Goal: Task Accomplishment & Management: Manage account settings

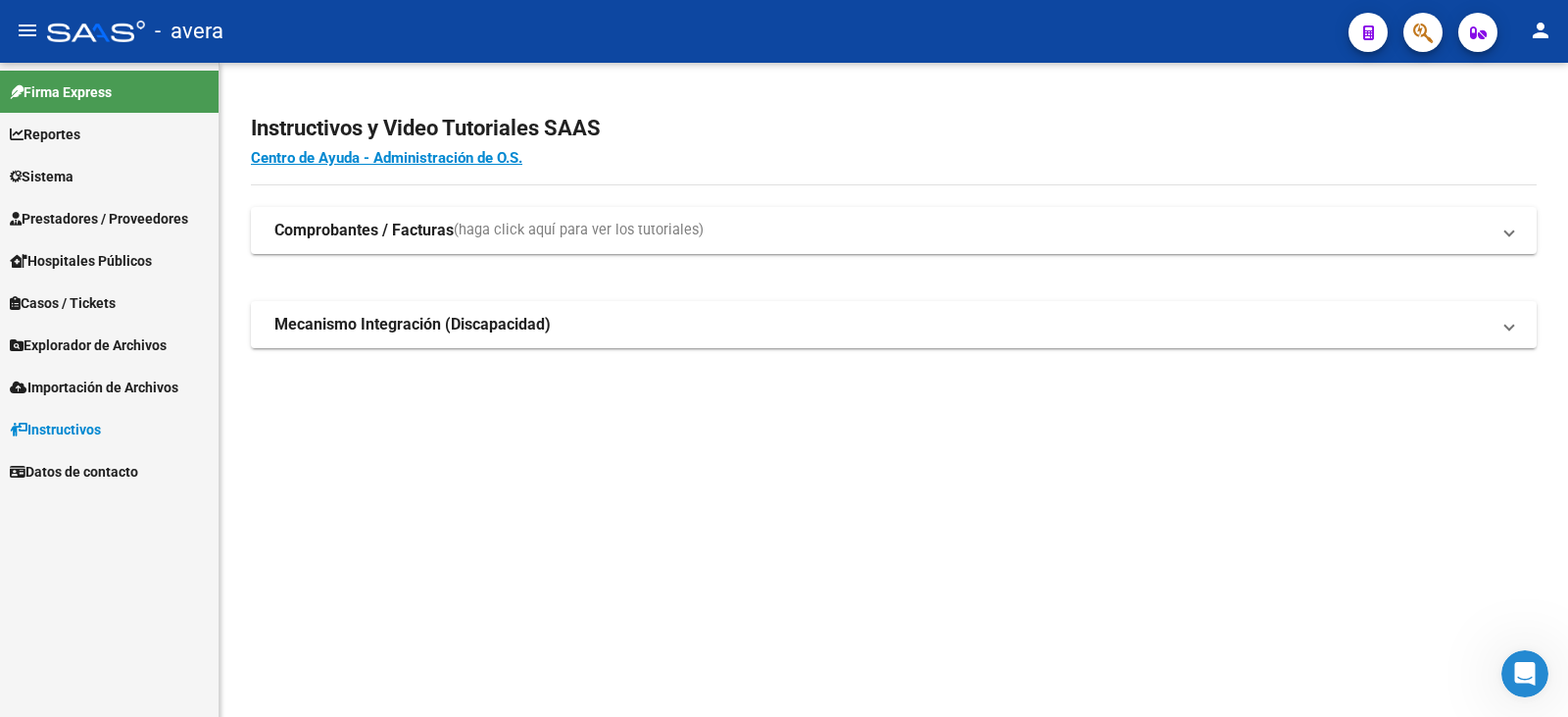
click at [926, 101] on app-root-component "Instructivos y Video Tutoriales SAAS Centro de Ayuda - Administración de O.S. C…" at bounding box center [893, 221] width 1285 height 254
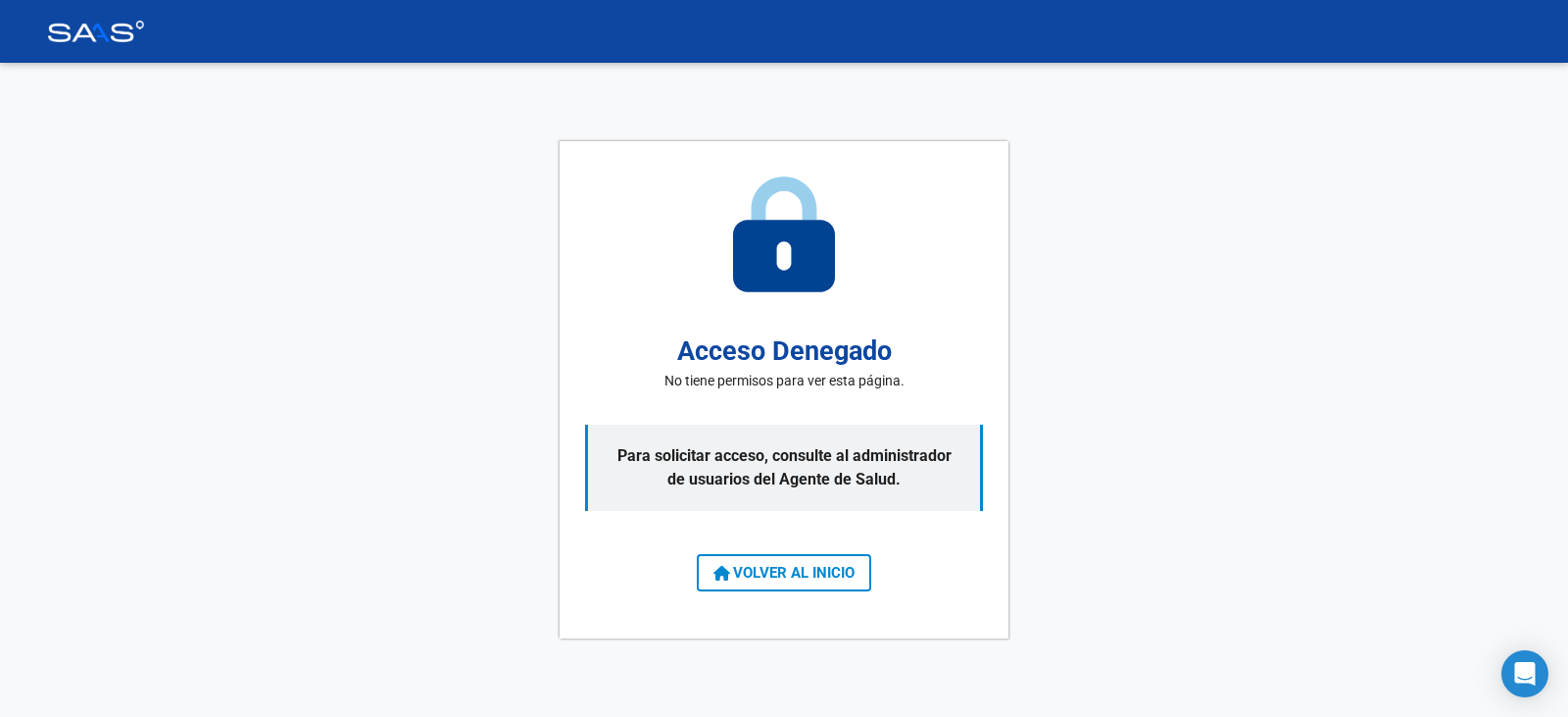
click at [719, 568] on icon at bounding box center [721, 574] width 17 height 16
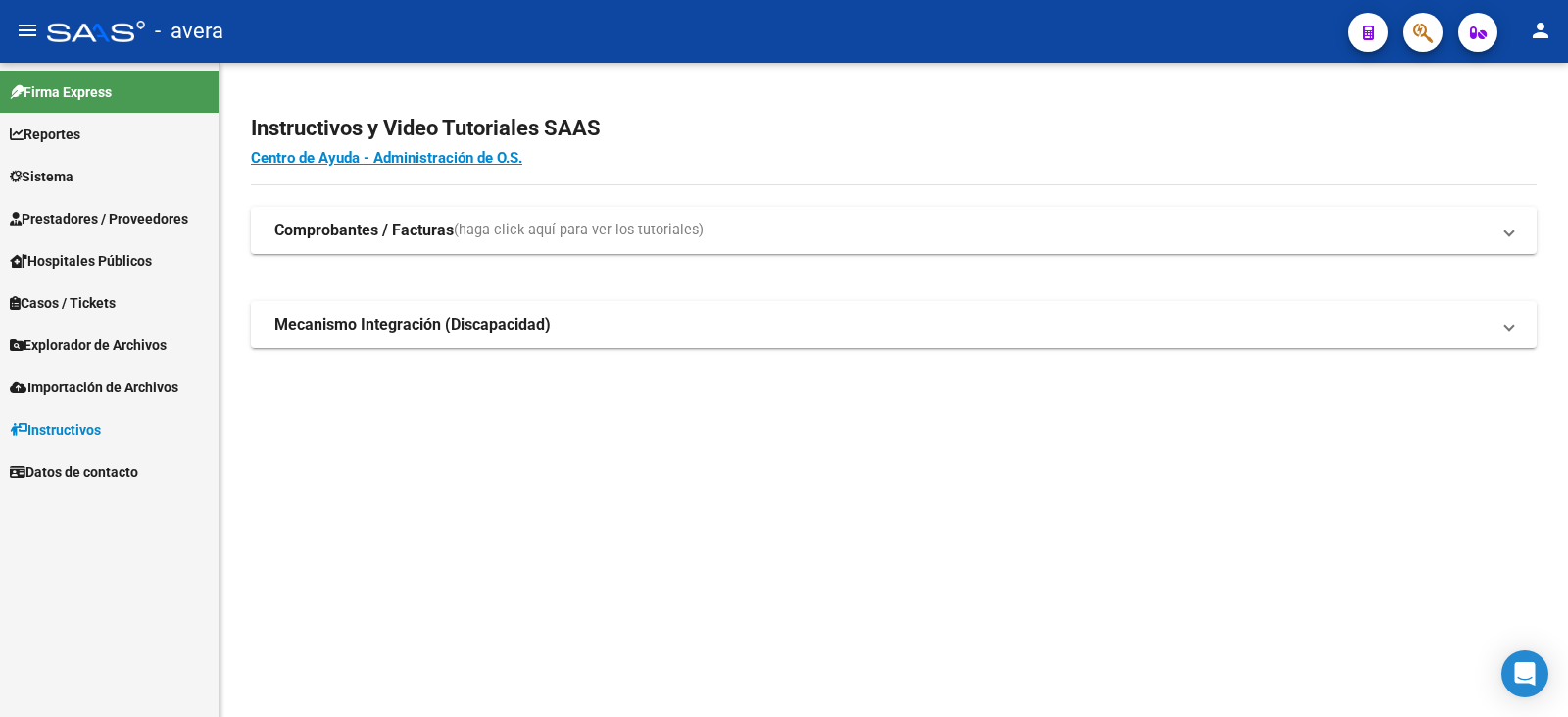
click at [1535, 19] on mat-icon "person" at bounding box center [1540, 31] width 24 height 24
click at [1478, 135] on button "exit_to_app Salir" at bounding box center [1500, 129] width 119 height 47
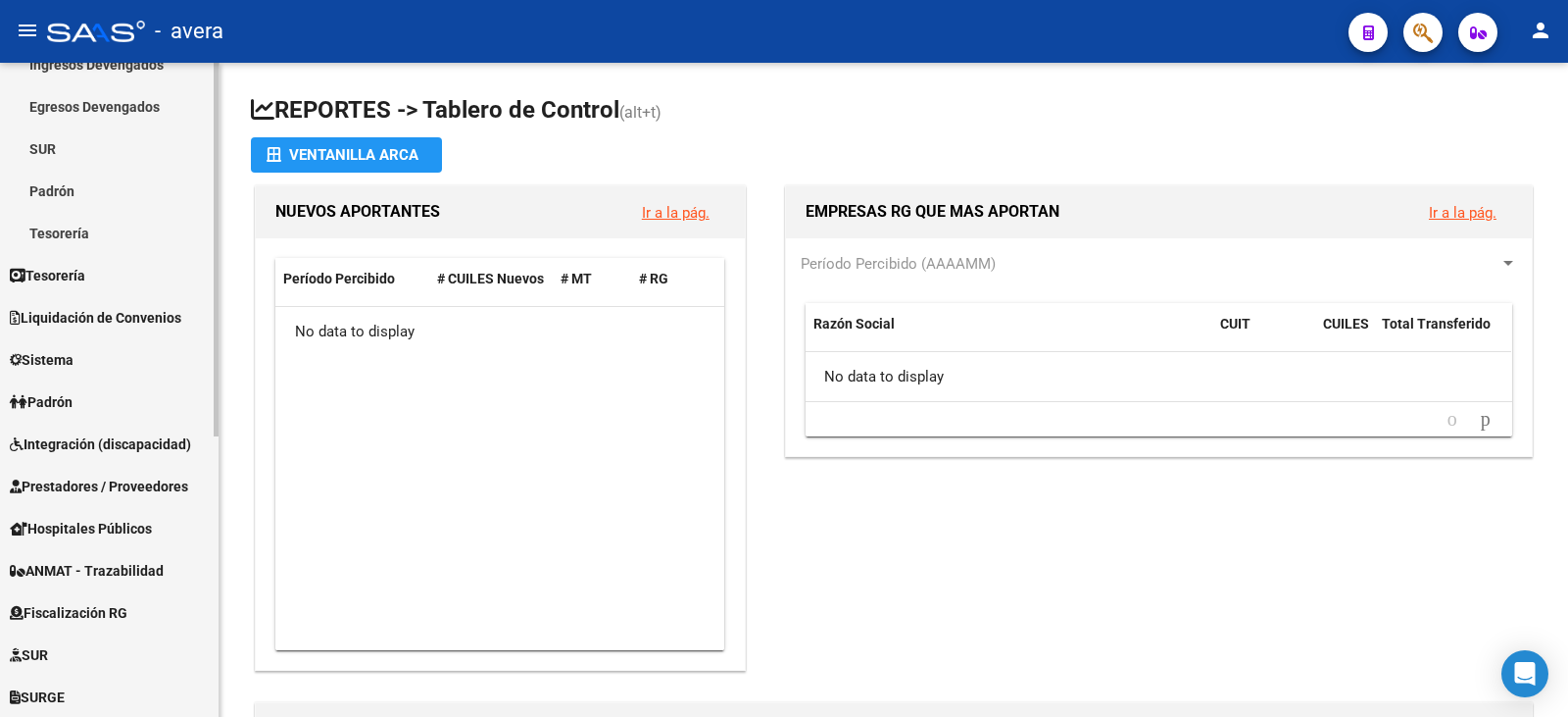
scroll to position [392, 0]
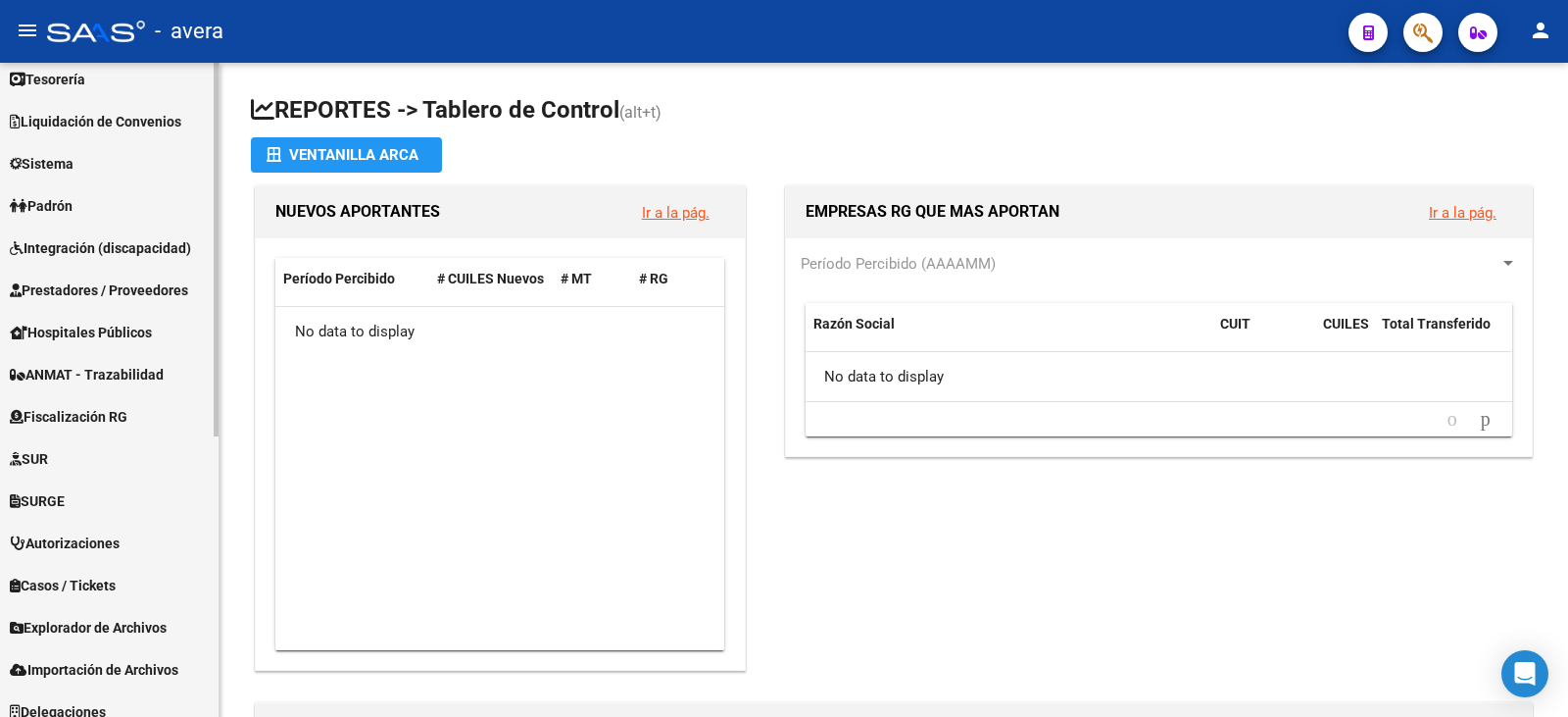
click at [162, 297] on span "Prestadores / Proveedores" at bounding box center [99, 290] width 179 height 22
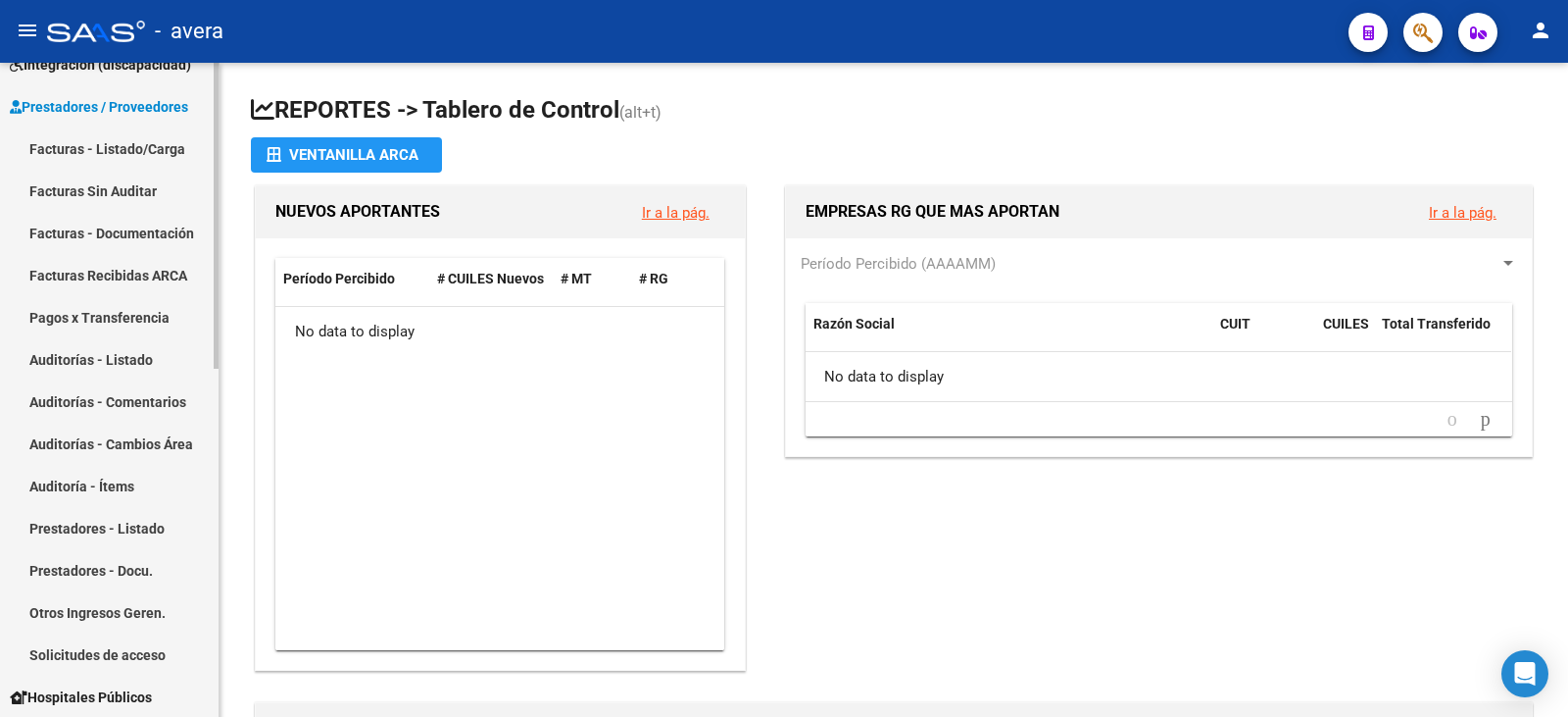
scroll to position [391, 0]
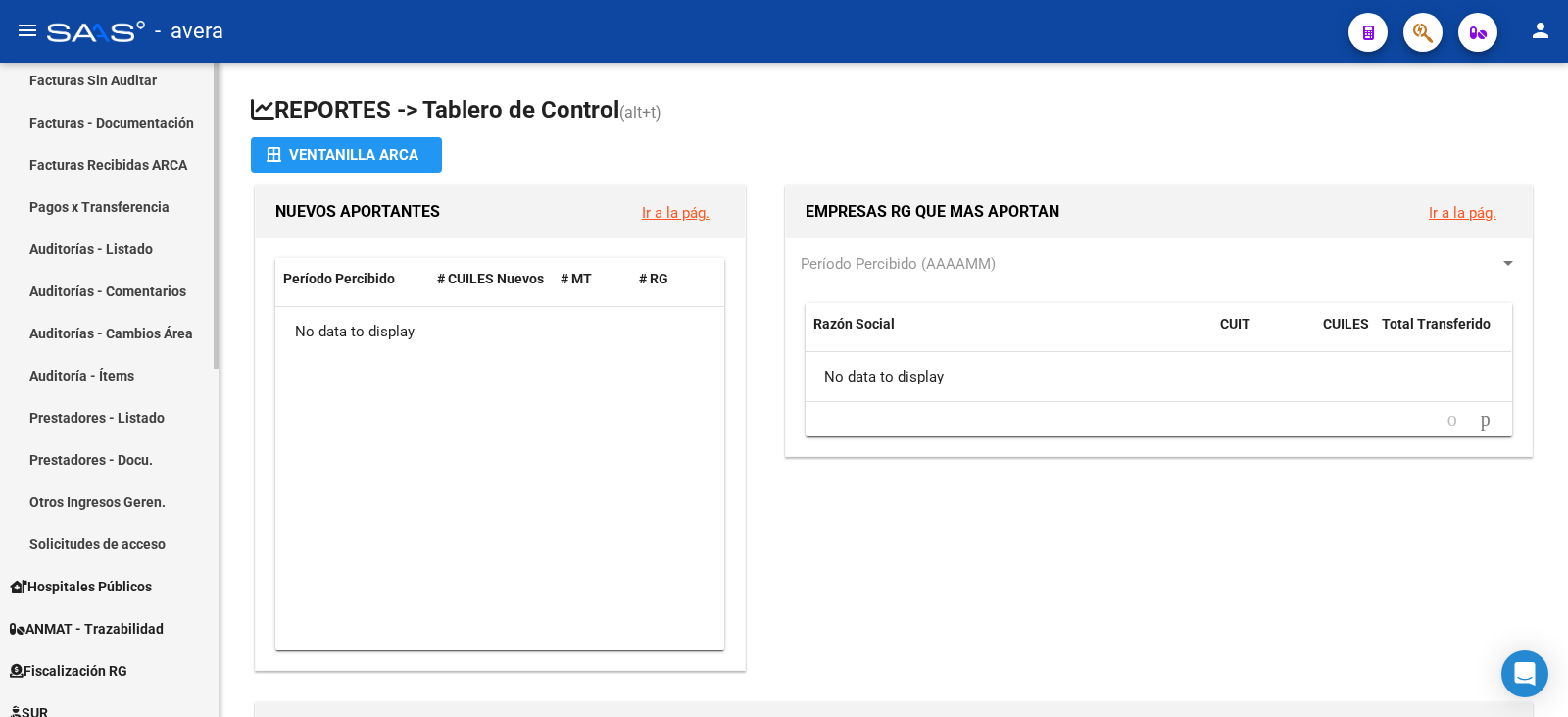
click at [126, 538] on link "Solicitudes de acceso" at bounding box center [109, 543] width 218 height 42
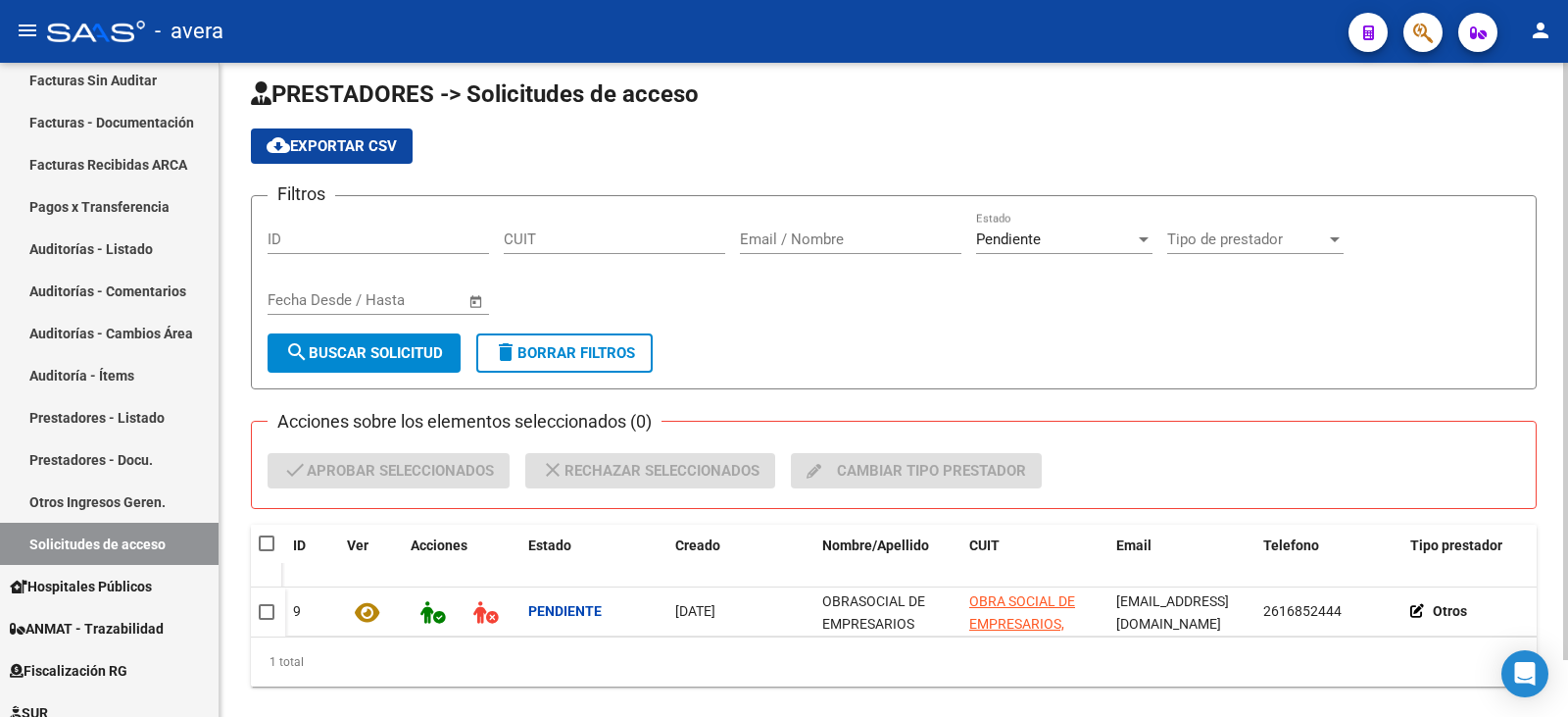
scroll to position [63, 0]
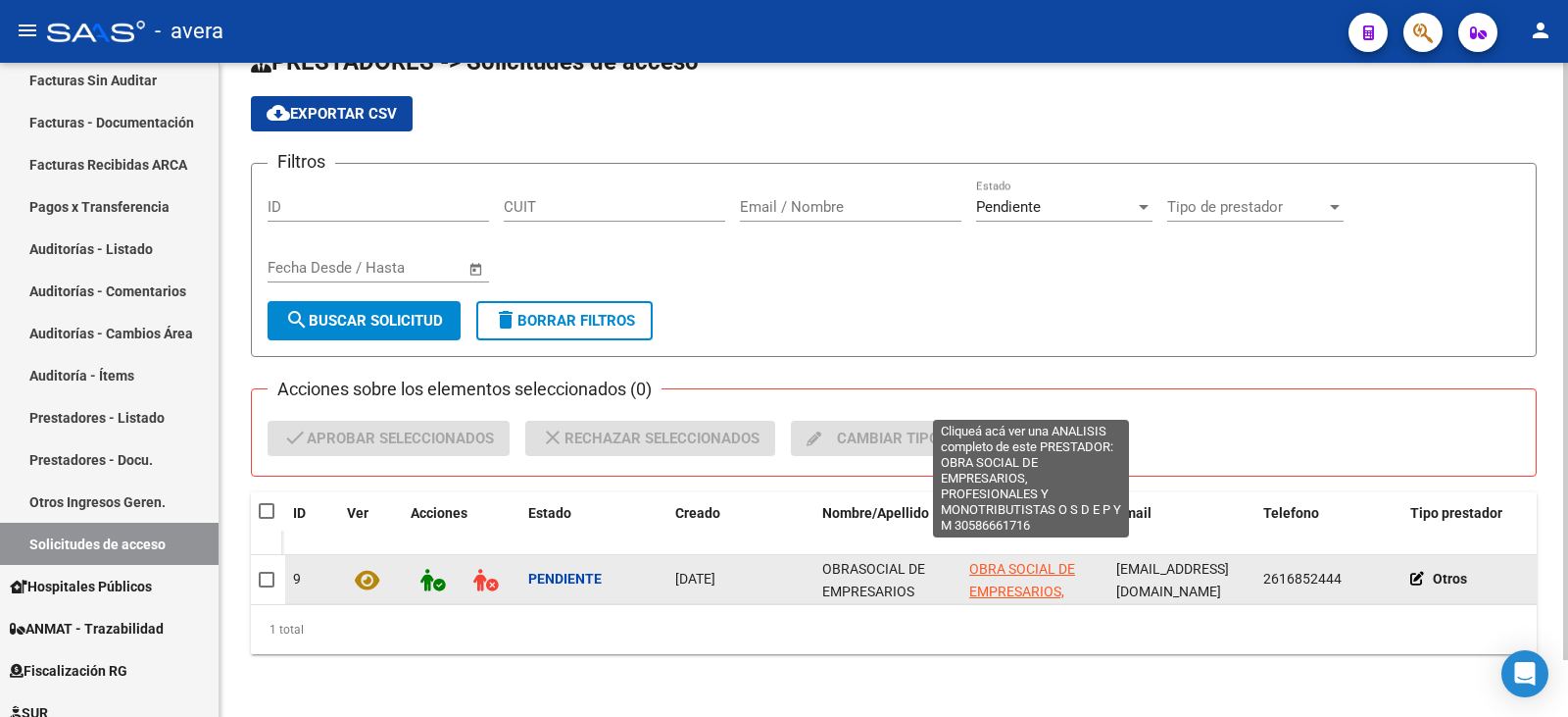
click at [999, 561] on span "OBRA SOCIAL DE EMPRESARIOS, PROFESIONALES Y MONOTRIBUTISTAS O S D E P Y M" at bounding box center [1029, 614] width 122 height 105
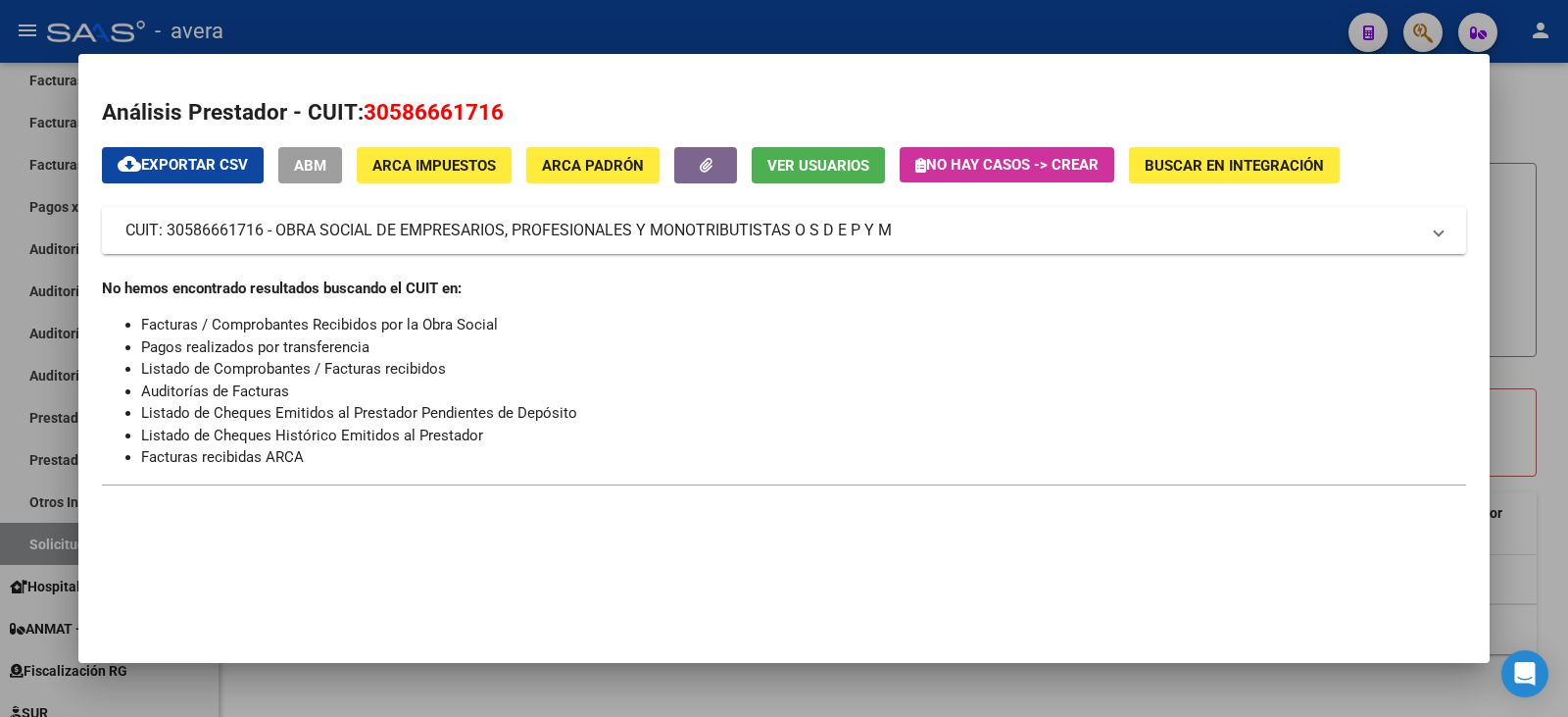
click at [1515, 141] on div at bounding box center [784, 358] width 1568 height 717
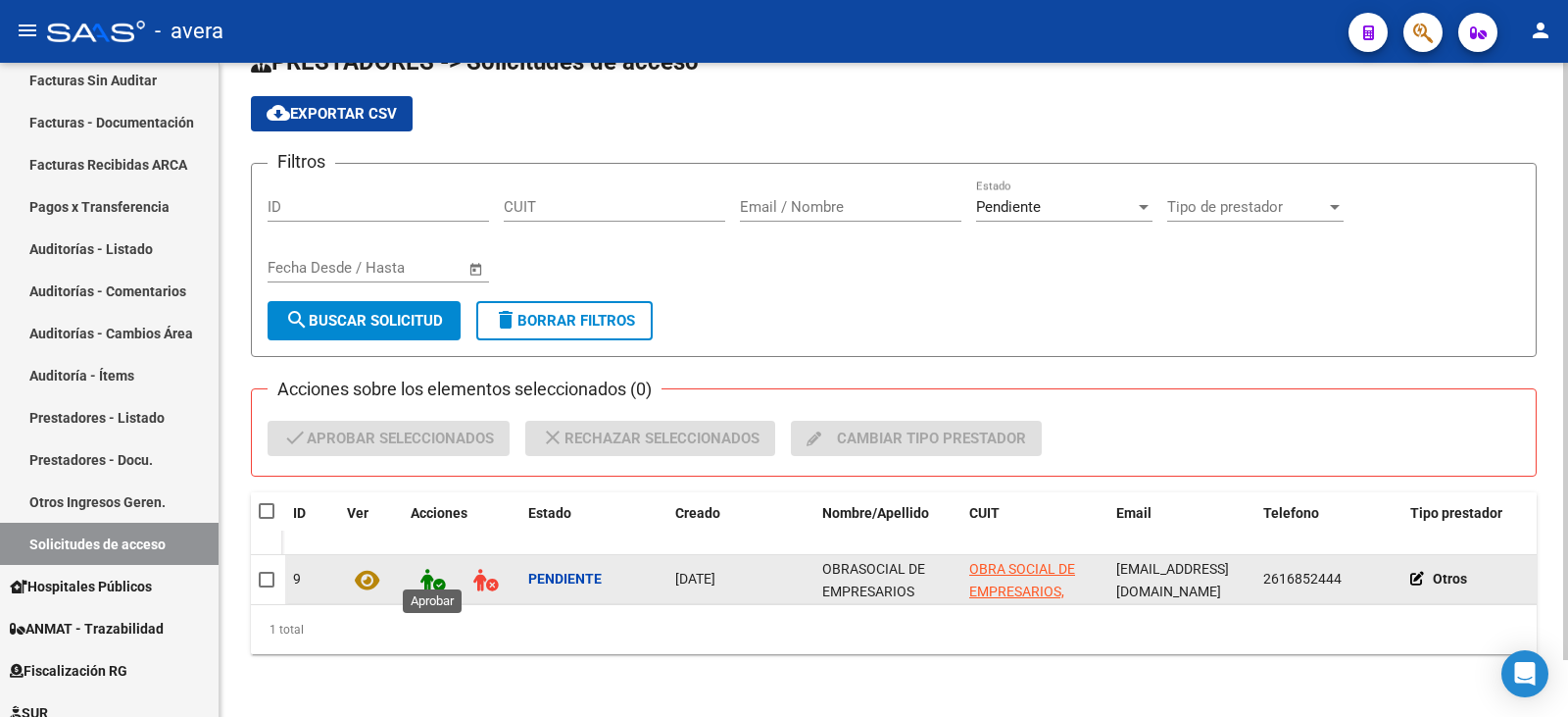
click at [446, 566] on button at bounding box center [433, 579] width 44 height 36
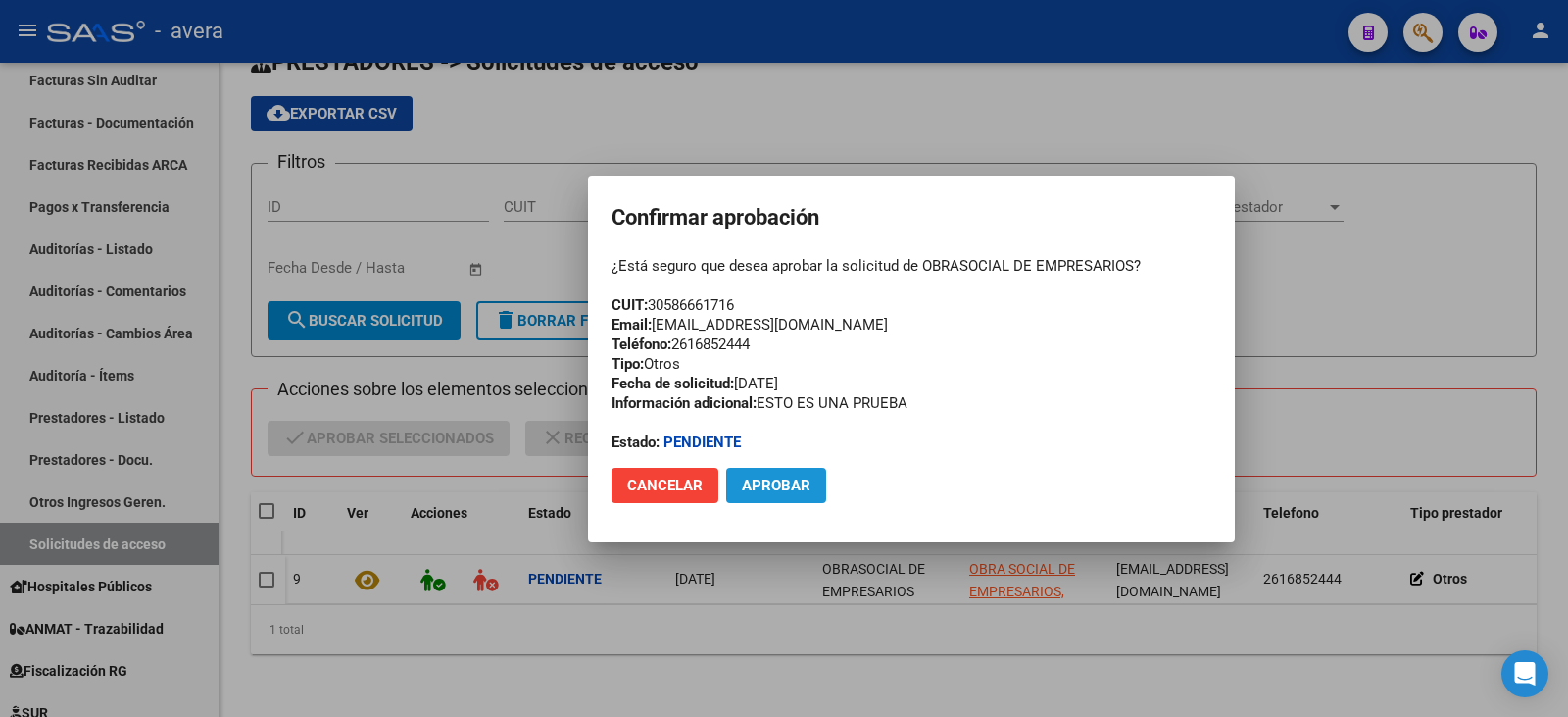
click at [785, 487] on span "Aprobar" at bounding box center [775, 486] width 68 height 18
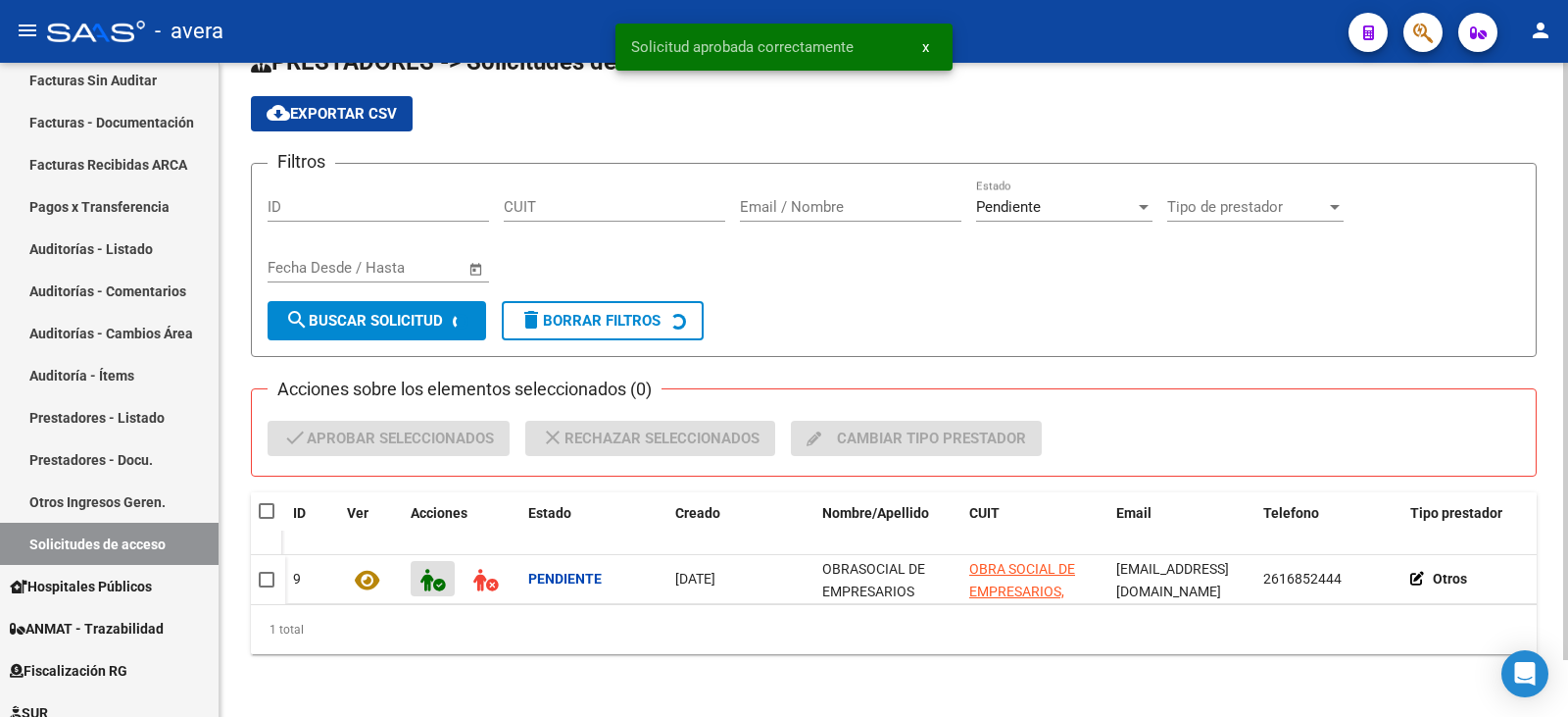
scroll to position [48, 0]
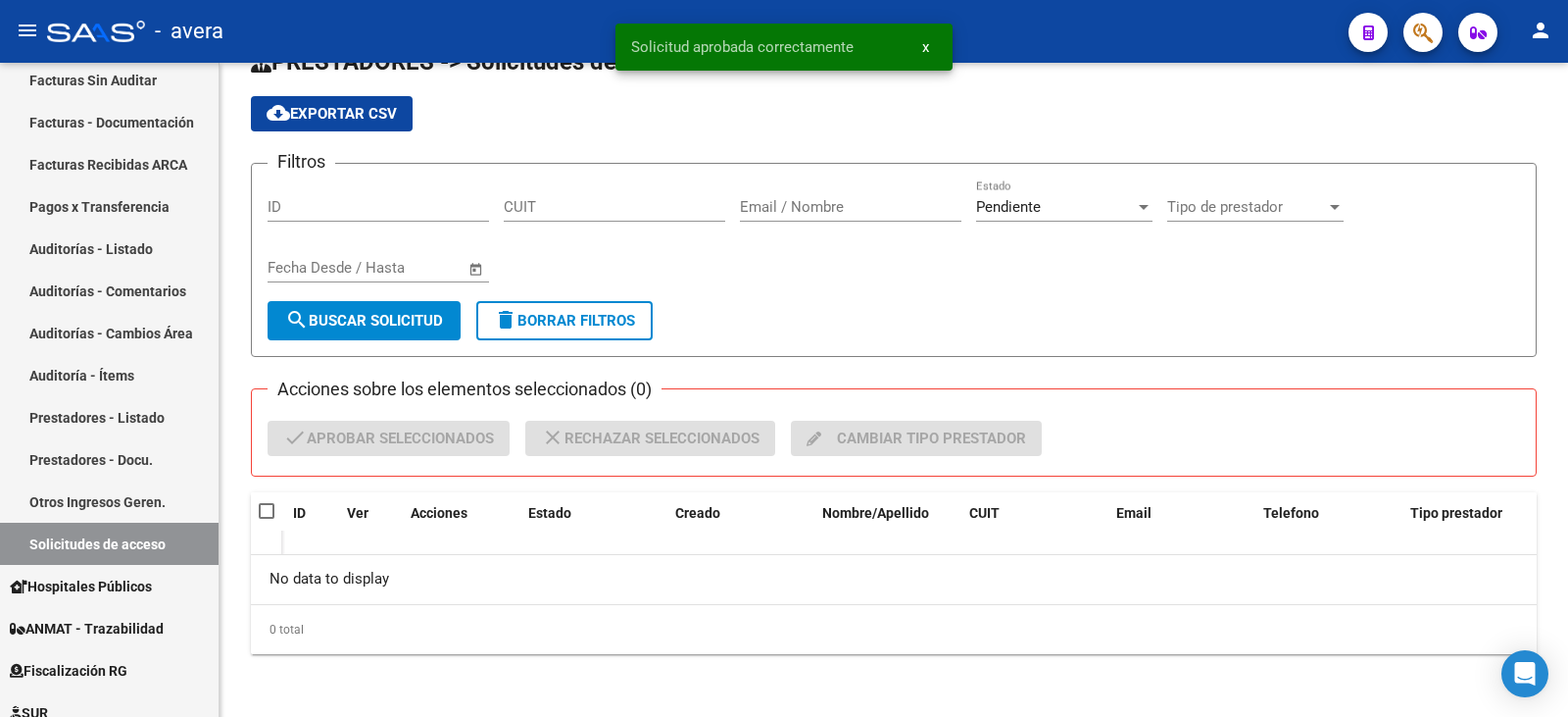
click at [1227, 52] on div "- avera" at bounding box center [689, 31] width 1285 height 43
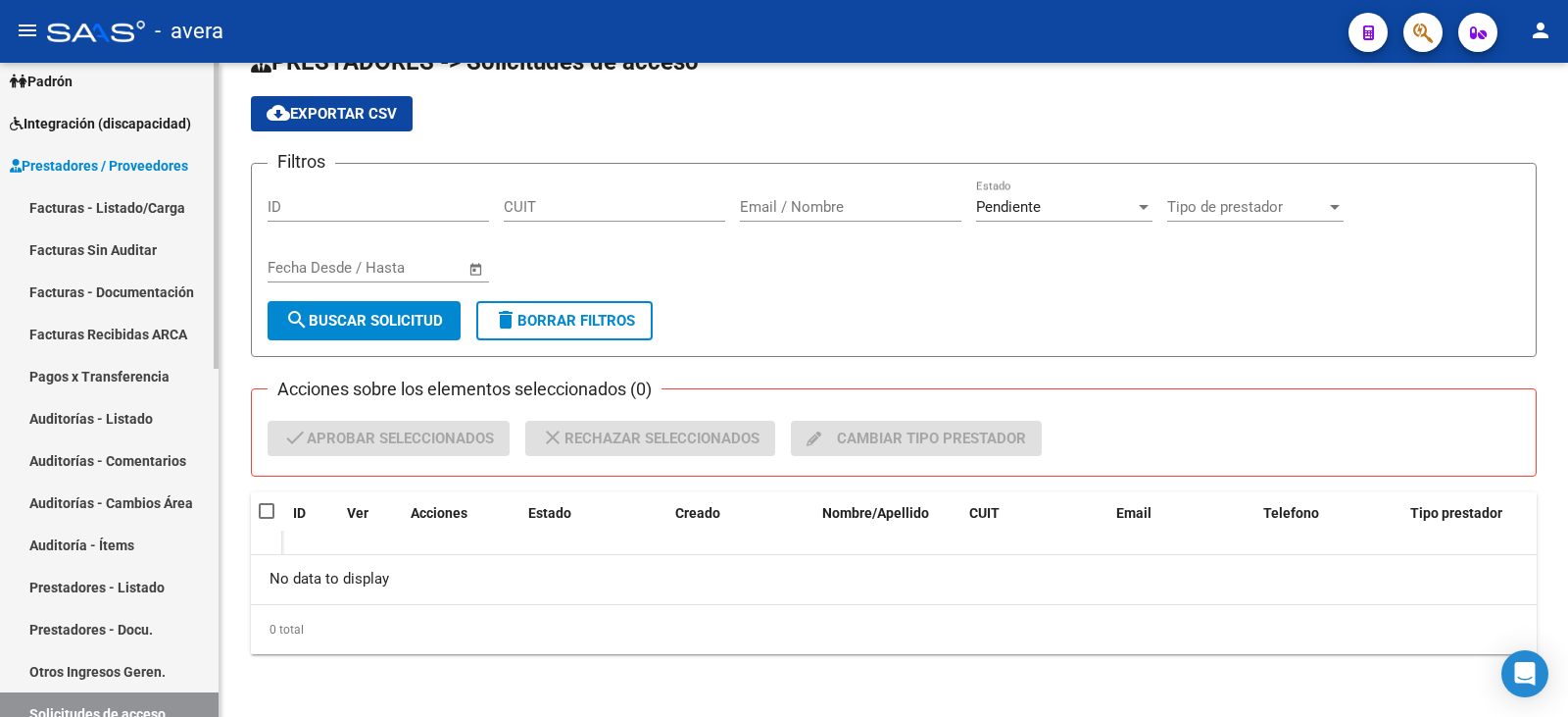
scroll to position [195, 0]
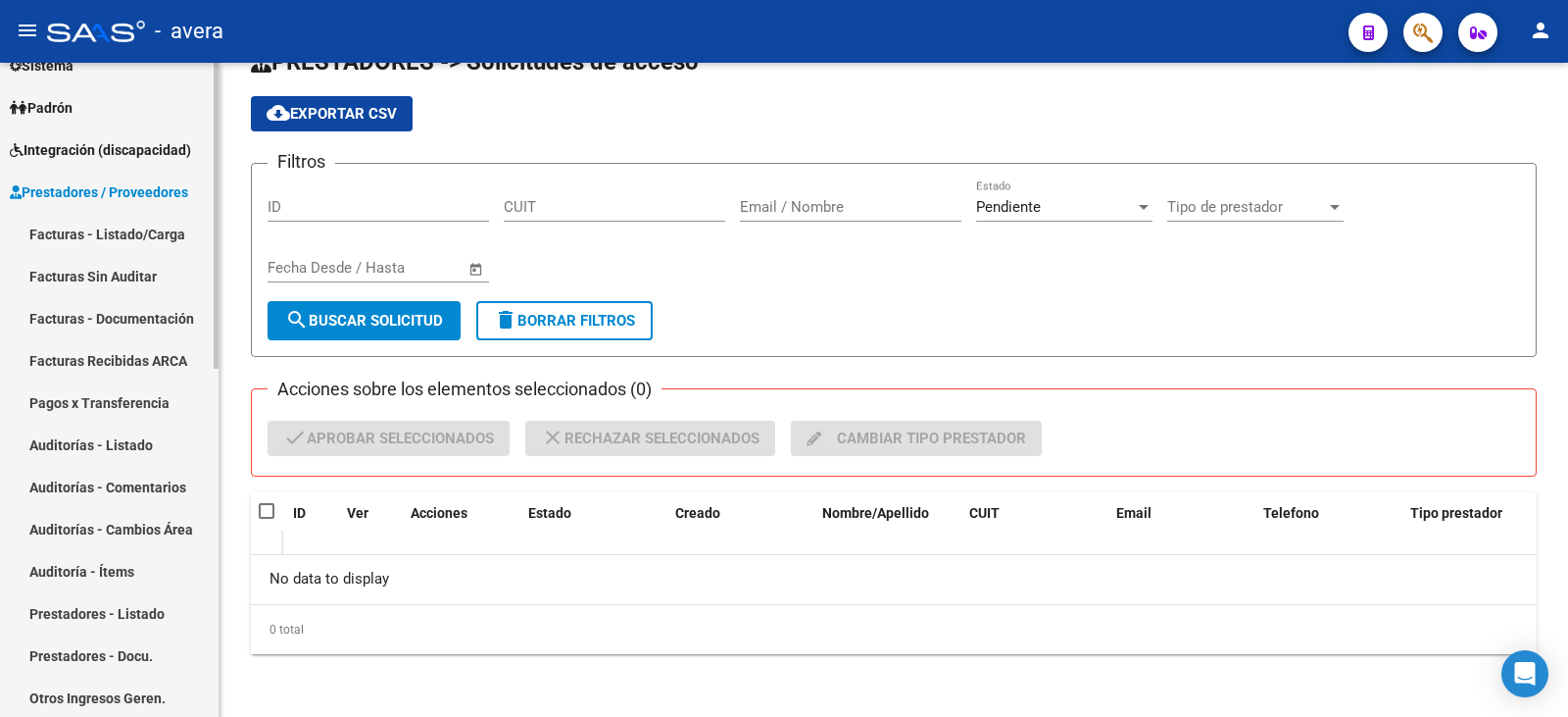
click at [130, 241] on link "Facturas - Listado/Carga" at bounding box center [109, 233] width 218 height 42
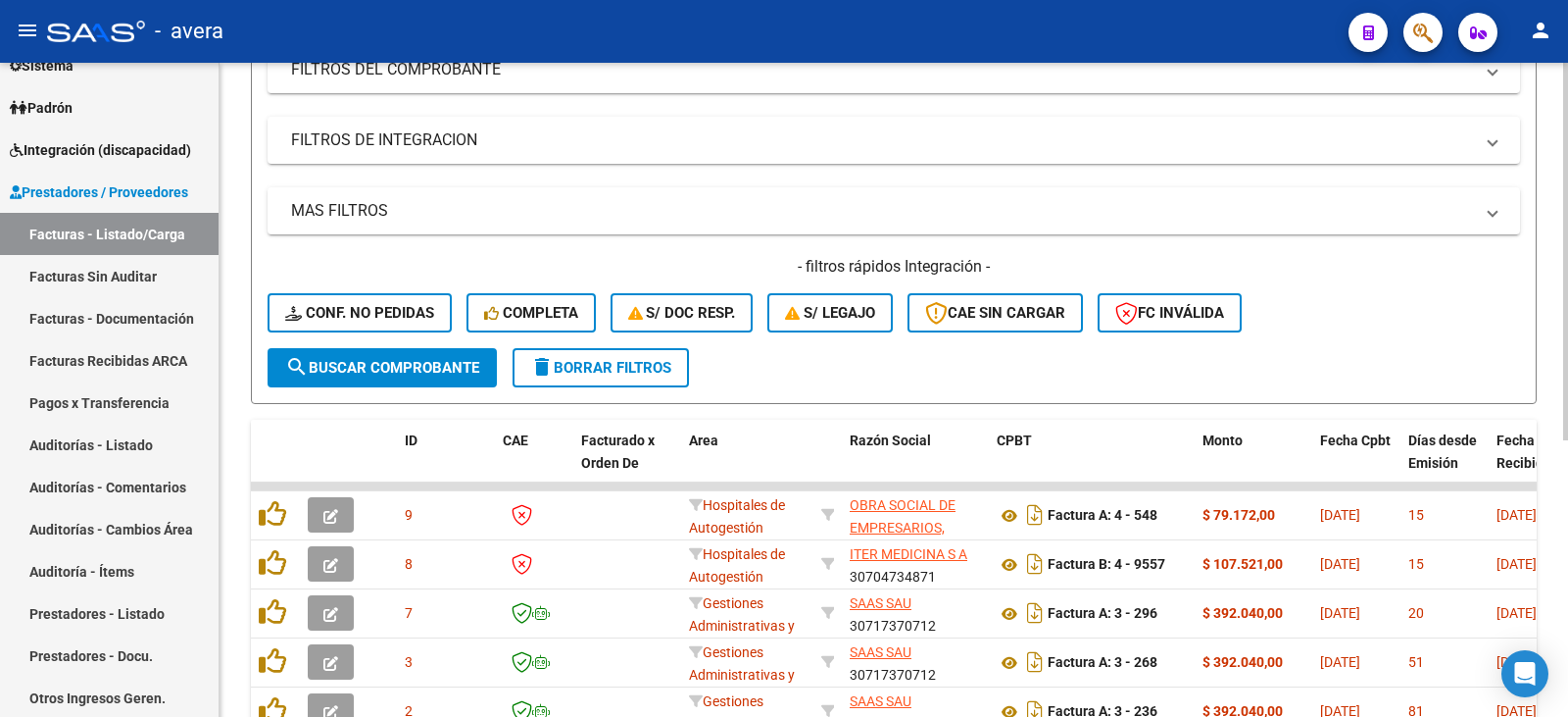
scroll to position [480, 0]
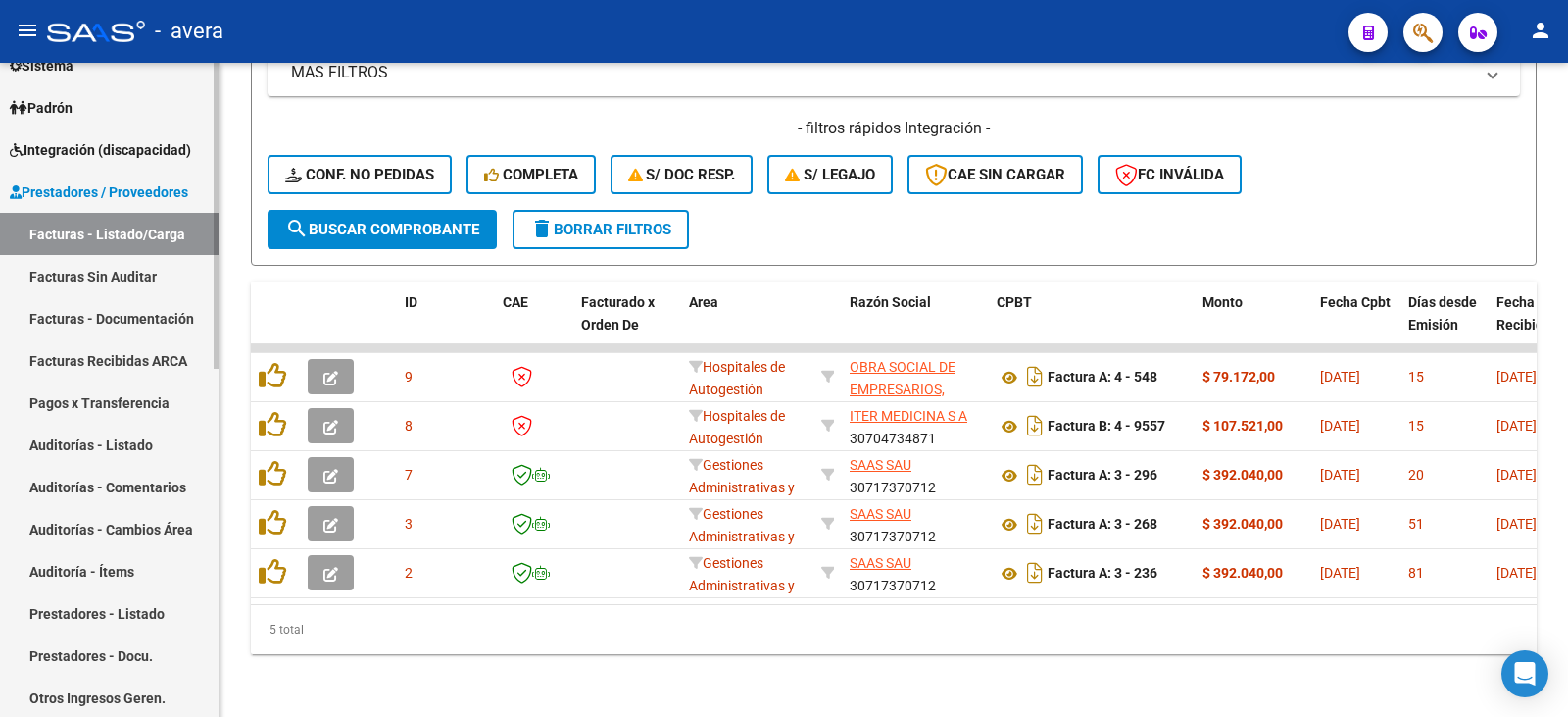
click at [127, 437] on link "Auditorías - Listado" at bounding box center [109, 444] width 218 height 42
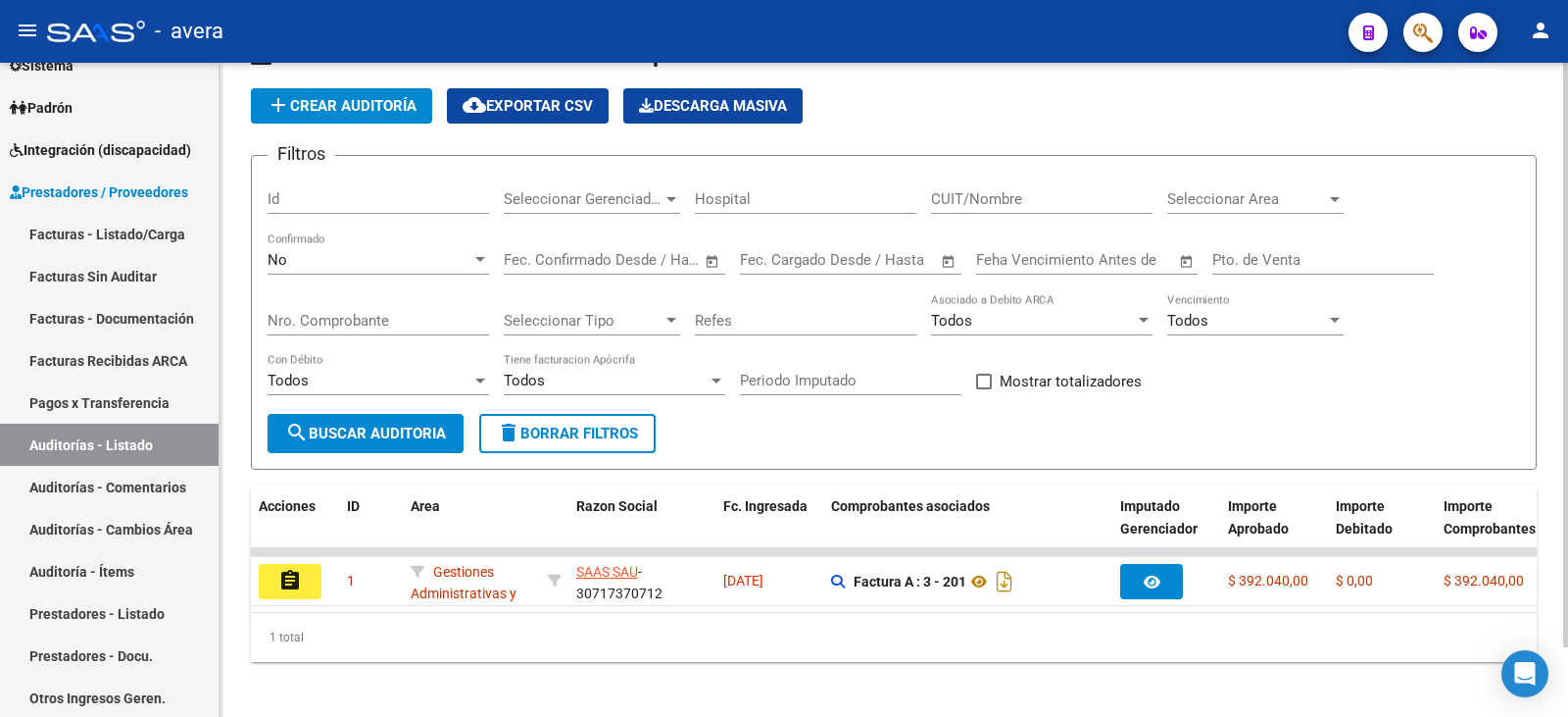
scroll to position [78, 0]
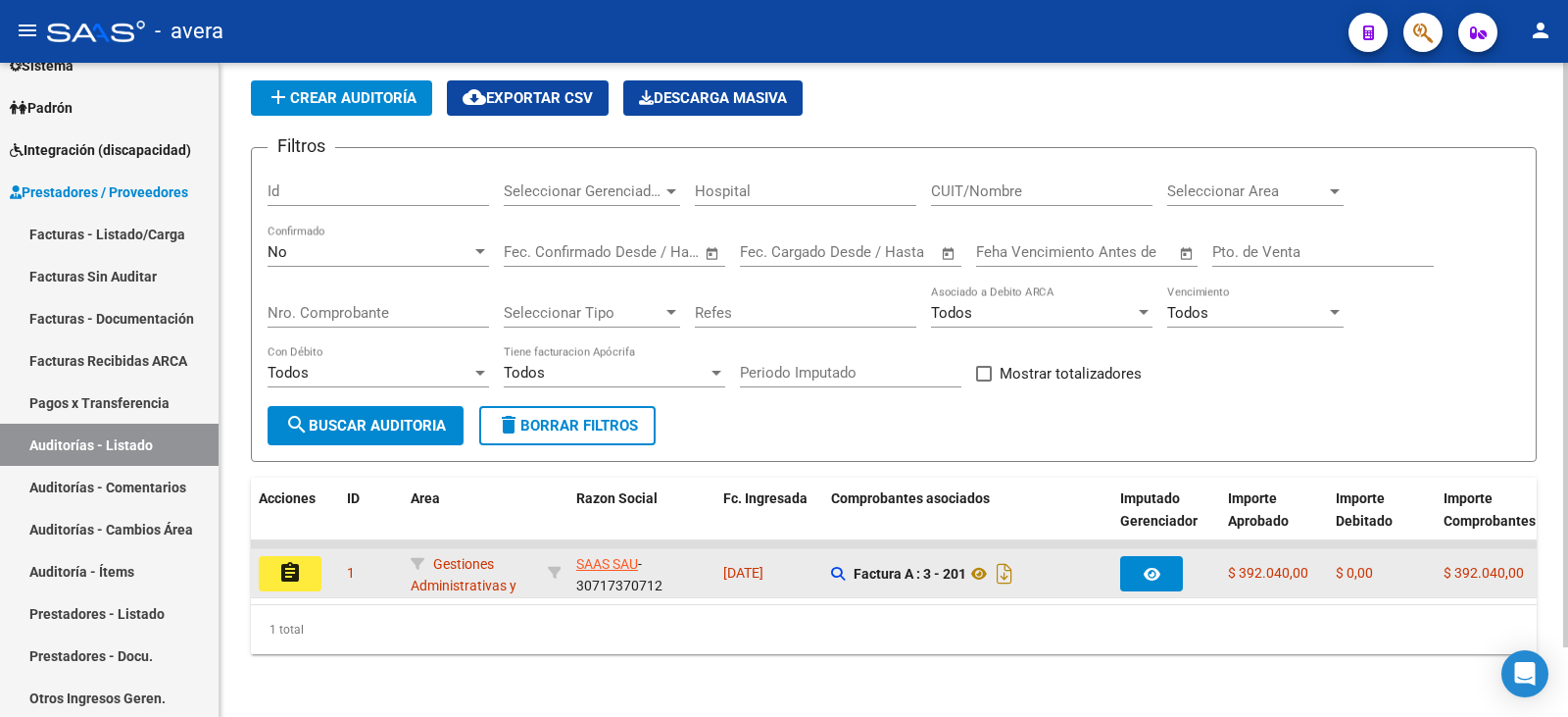
click at [294, 561] on mat-icon "assignment" at bounding box center [290, 573] width 24 height 24
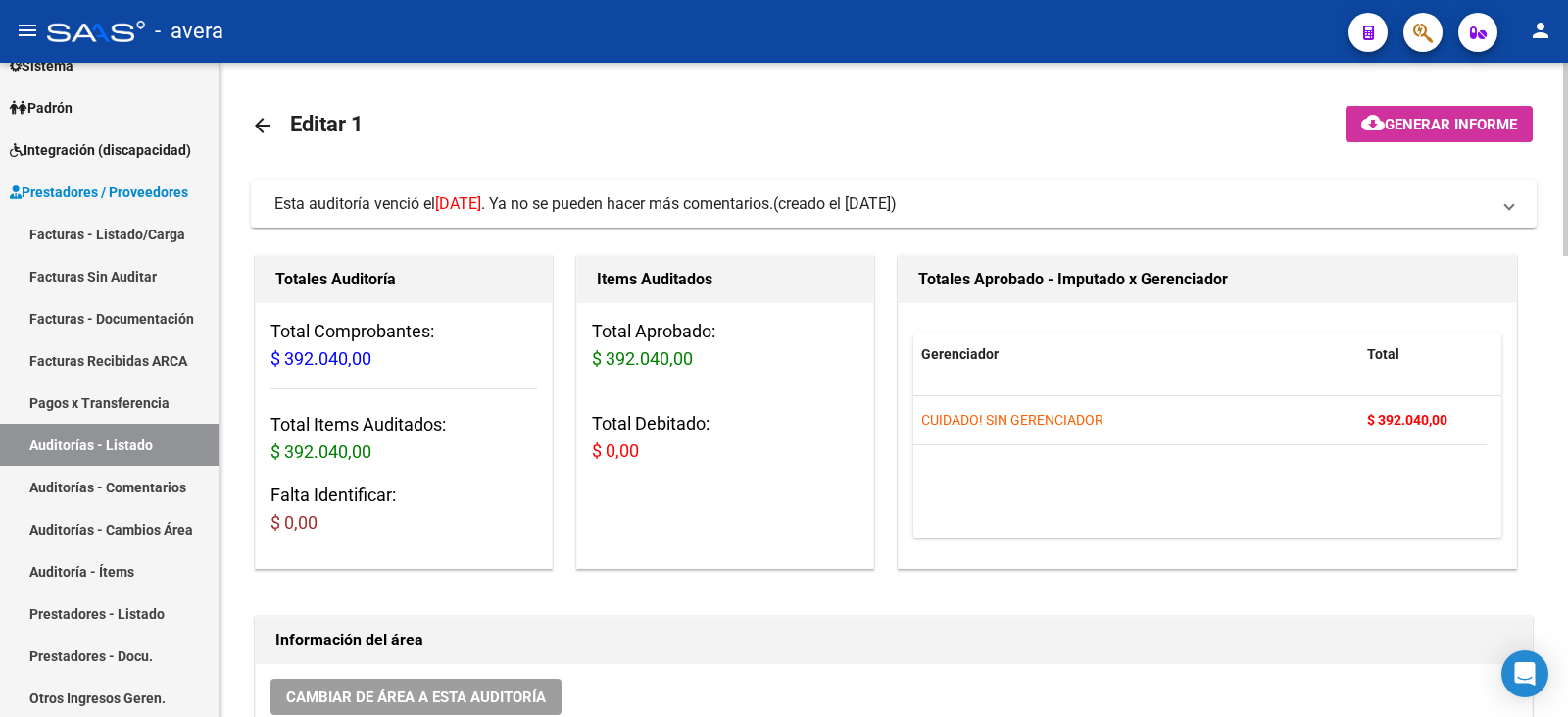
click at [273, 129] on mat-icon "arrow_back" at bounding box center [263, 126] width 24 height 24
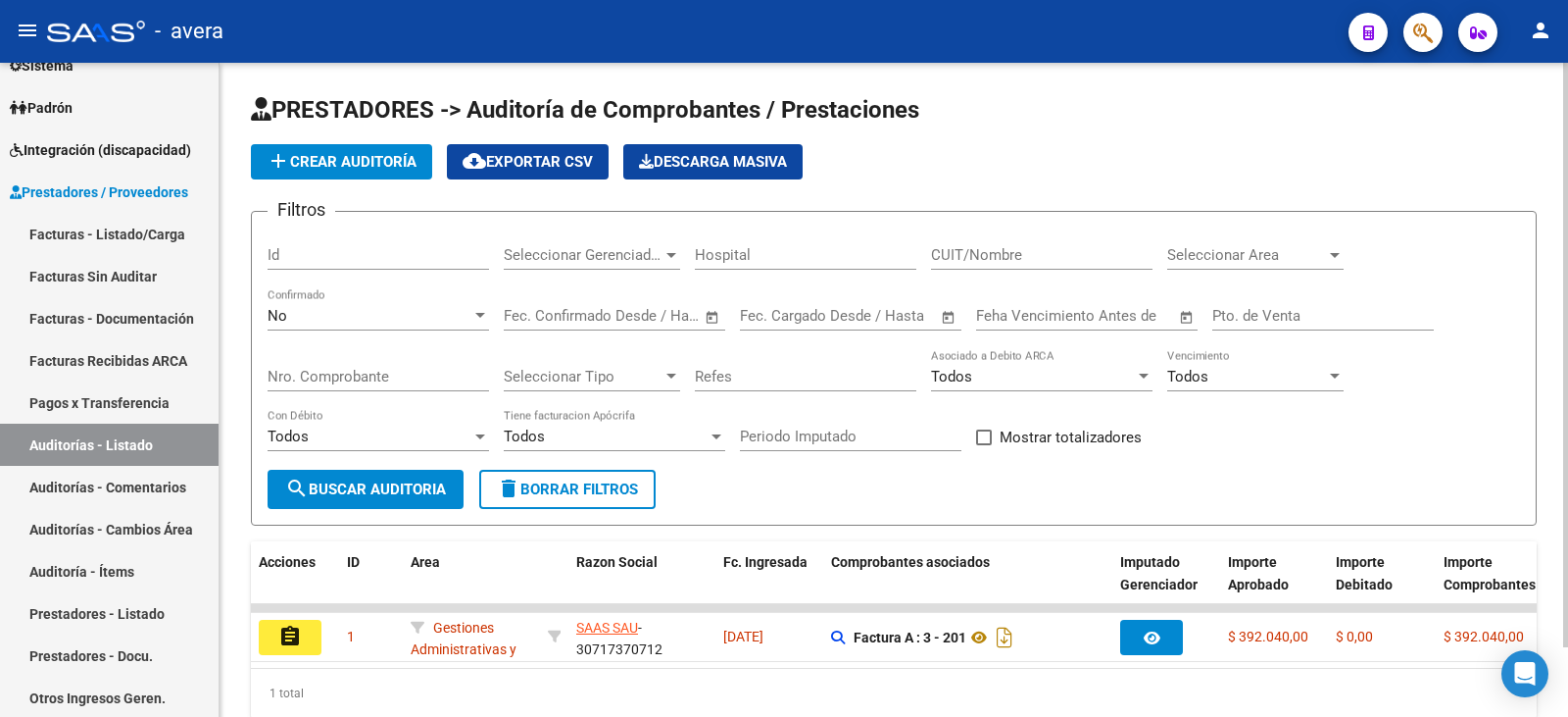
click at [925, 184] on app-list-header "PRESTADORES -> Auditoría de Comprobantes / Prestaciones add Crear Auditoría clo…" at bounding box center [893, 310] width 1285 height 431
